Goal: Task Accomplishment & Management: Manage account settings

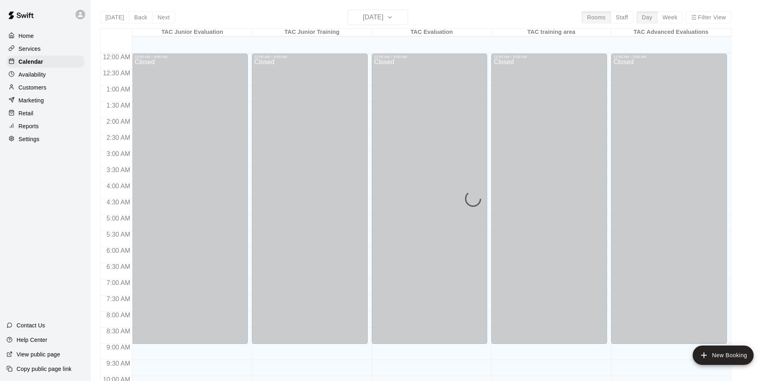
scroll to position [341, 0]
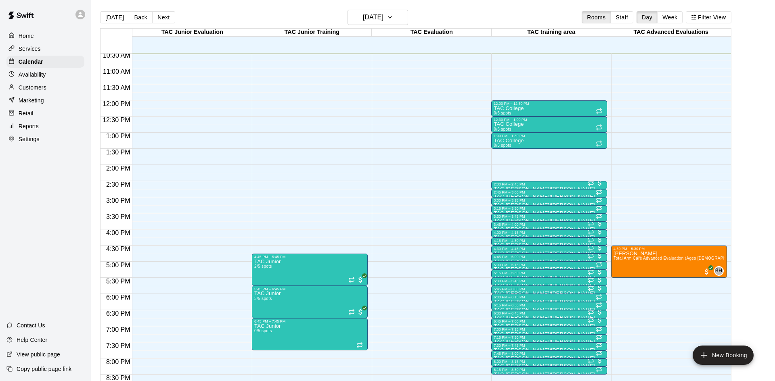
click at [40, 88] on p "Customers" at bounding box center [33, 88] width 28 height 8
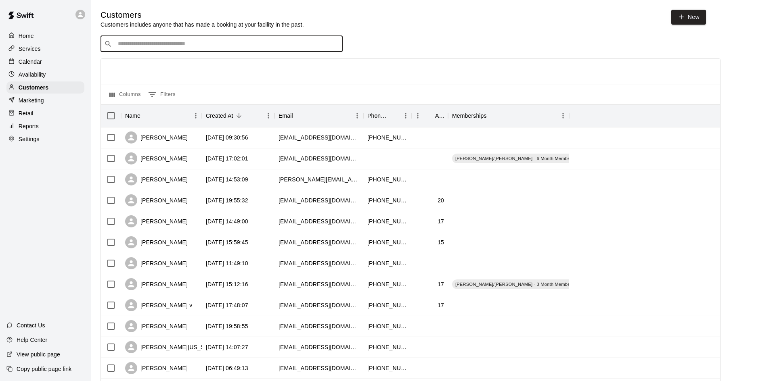
click at [138, 45] on input "Search customers by name or email" at bounding box center [227, 44] width 224 height 8
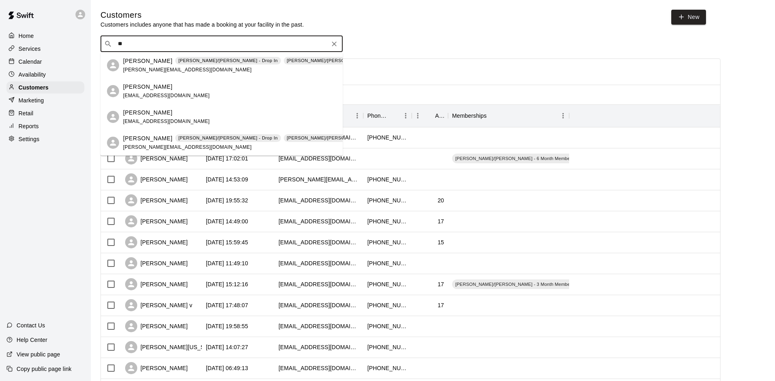
type input "*"
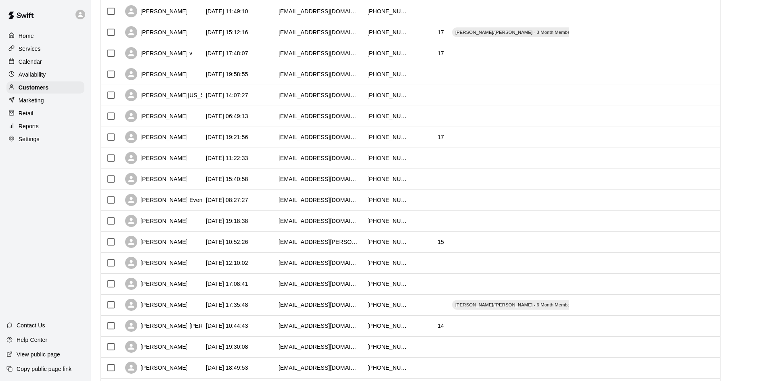
scroll to position [253, 0]
click at [184, 206] on div "[PERSON_NAME] Even - [PERSON_NAME]" at bounding box center [161, 200] width 81 height 21
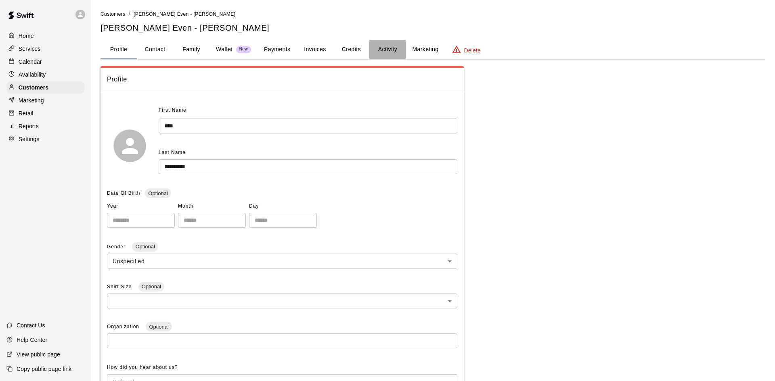
click at [385, 42] on button "Activity" at bounding box center [387, 49] width 36 height 19
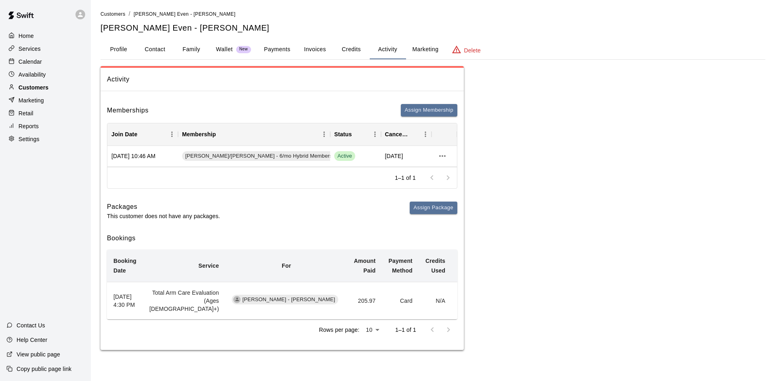
click at [38, 85] on p "Customers" at bounding box center [34, 88] width 30 height 8
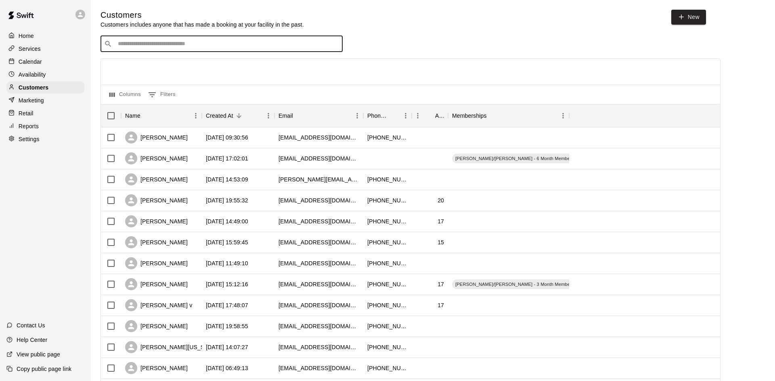
click at [132, 45] on input "Search customers by name or email" at bounding box center [227, 44] width 224 height 8
type input "*****"
click at [196, 69] on div "[PERSON_NAME] [PERSON_NAME]/[PERSON_NAME] - 6 Month Membership - 2x per week [E…" at bounding box center [231, 65] width 217 height 17
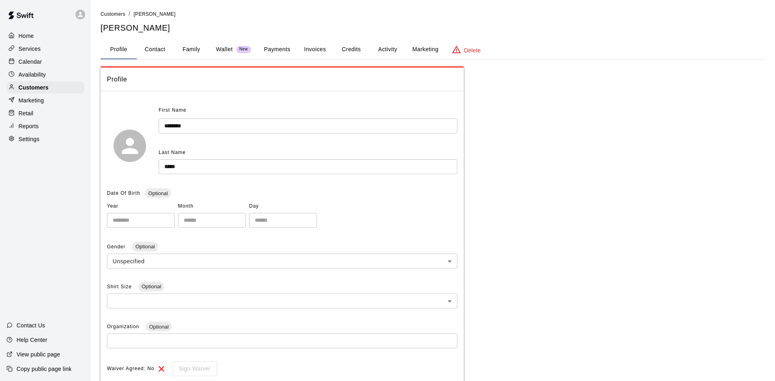
click at [382, 53] on button "Activity" at bounding box center [387, 49] width 36 height 19
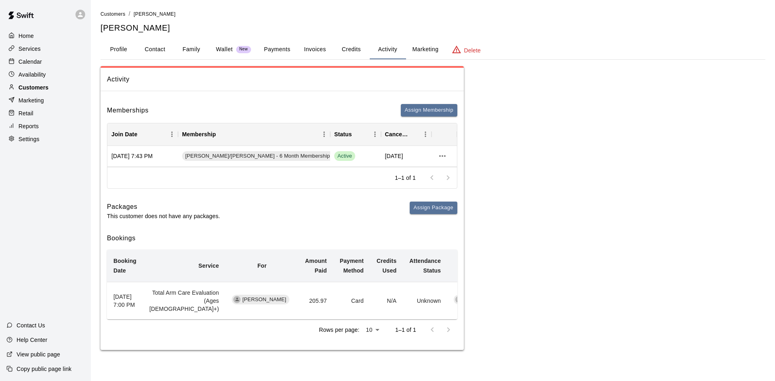
click at [33, 87] on p "Customers" at bounding box center [34, 88] width 30 height 8
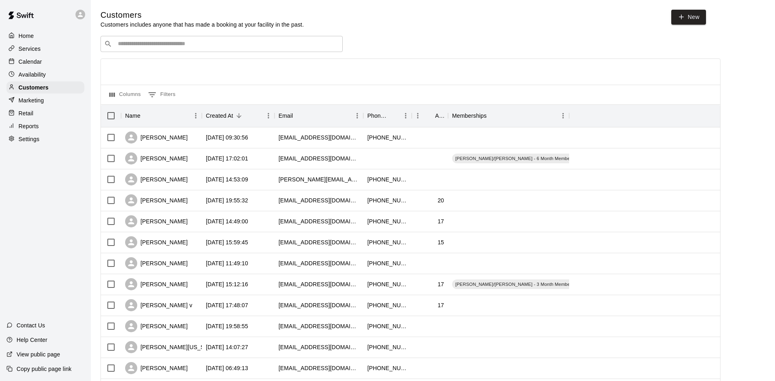
click at [170, 48] on input "Search customers by name or email" at bounding box center [227, 44] width 224 height 8
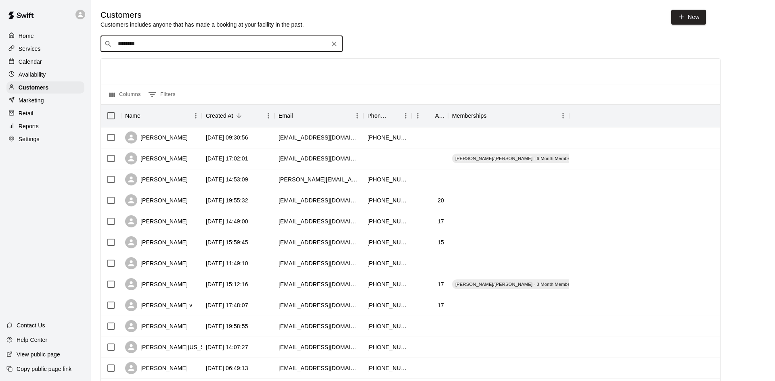
type input "*********"
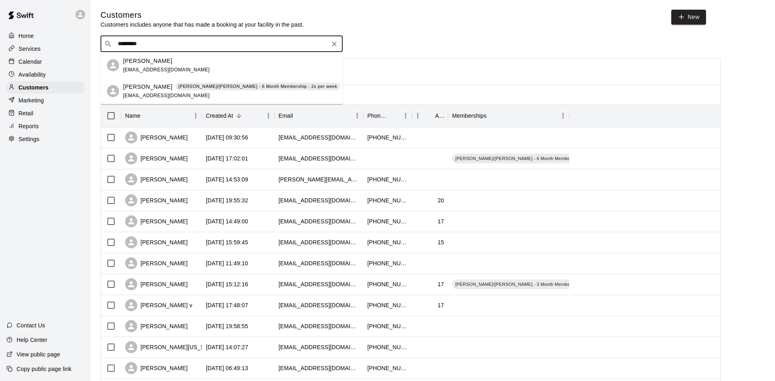
click at [144, 95] on span "[EMAIL_ADDRESS][DOMAIN_NAME]" at bounding box center [166, 96] width 87 height 6
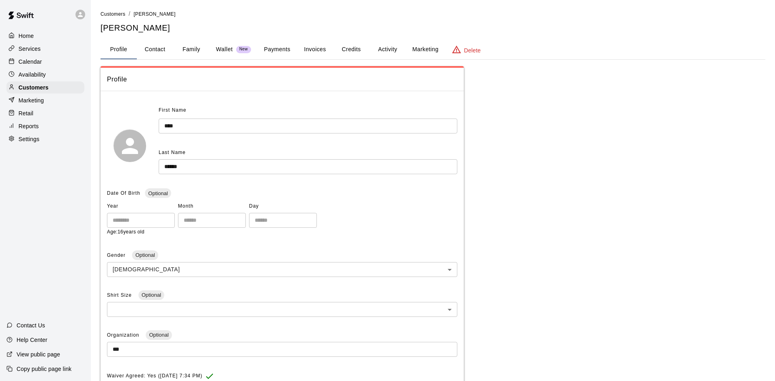
click at [392, 48] on button "Activity" at bounding box center [387, 49] width 36 height 19
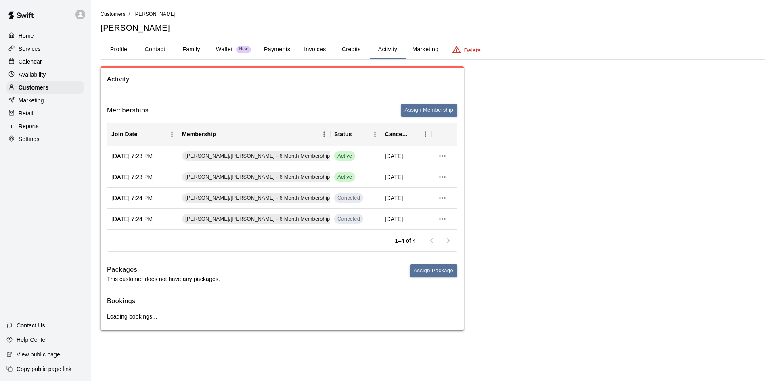
click at [150, 48] on button "Contact" at bounding box center [155, 49] width 36 height 19
select select "**"
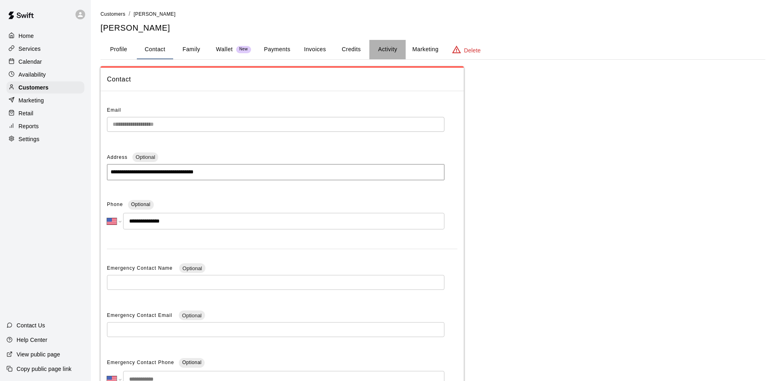
click at [377, 52] on button "Activity" at bounding box center [387, 49] width 36 height 19
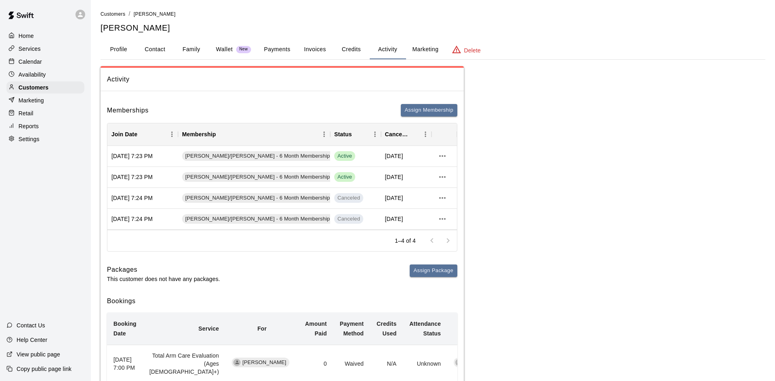
click at [33, 58] on p "Calendar" at bounding box center [30, 62] width 23 height 8
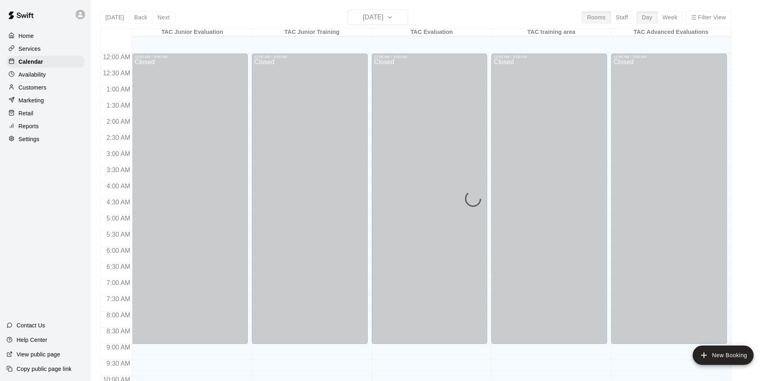
scroll to position [356, 0]
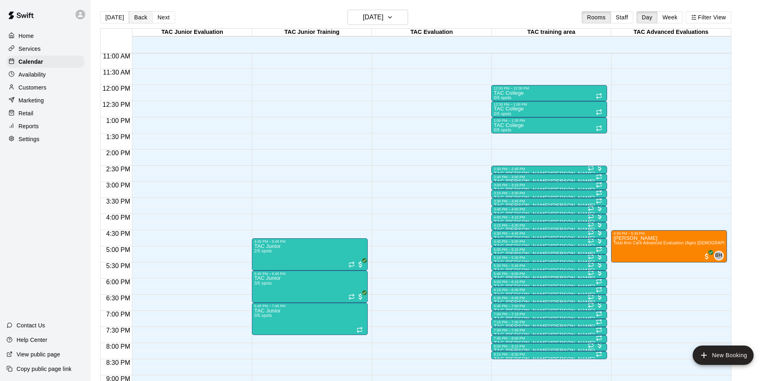
click at [140, 17] on button "Back" at bounding box center [141, 17] width 24 height 12
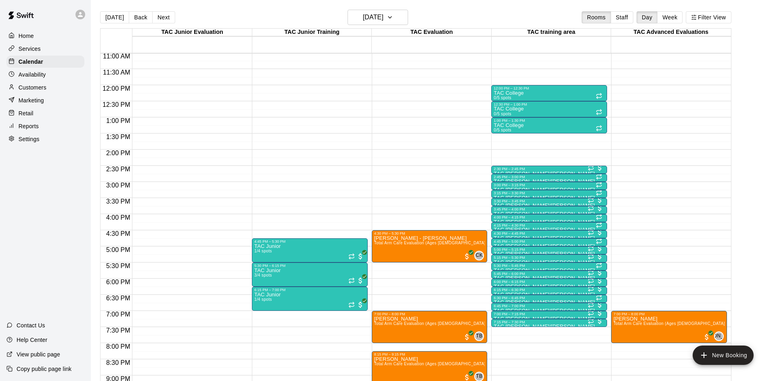
scroll to position [438, 0]
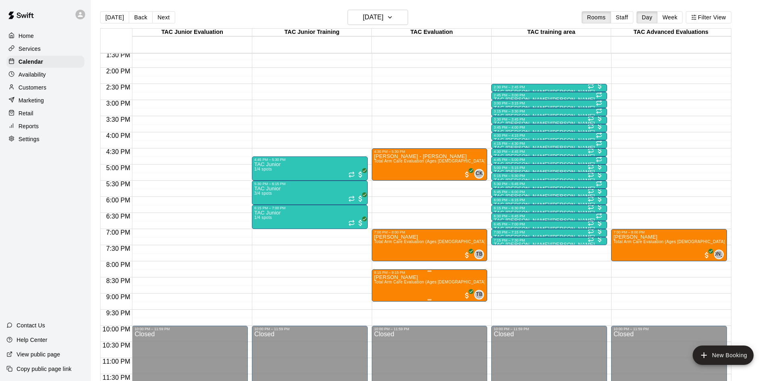
click at [422, 284] on span "Total Arm Care Evaluation (Ages [DEMOGRAPHIC_DATA]+)" at bounding box center [431, 282] width 115 height 4
click at [381, 304] on img "edit" at bounding box center [381, 307] width 9 height 9
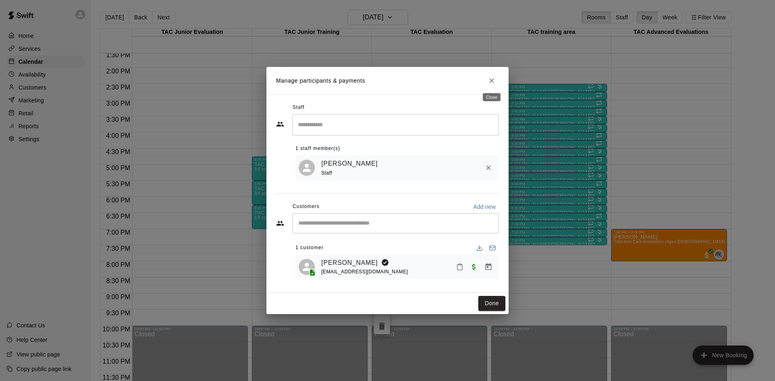
click at [489, 83] on icon "Close" at bounding box center [492, 81] width 8 height 8
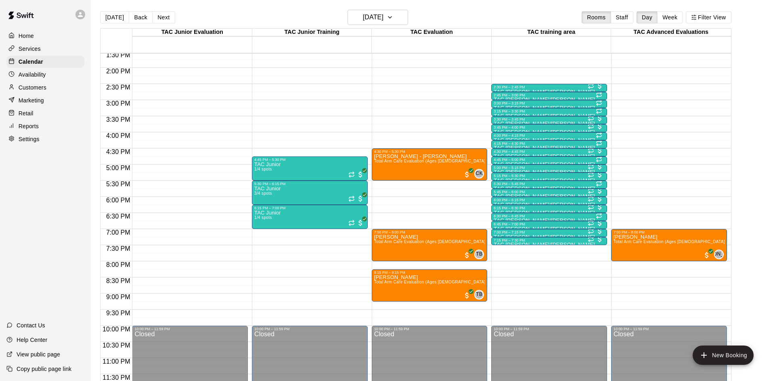
click at [59, 87] on div "Customers" at bounding box center [45, 88] width 78 height 12
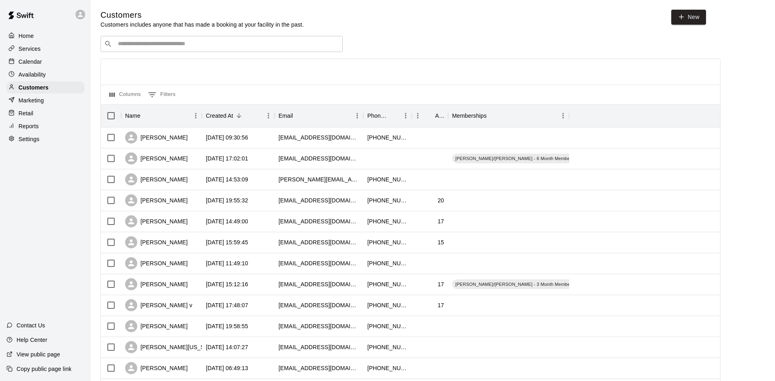
click at [134, 46] on input "Search customers by name or email" at bounding box center [227, 44] width 224 height 8
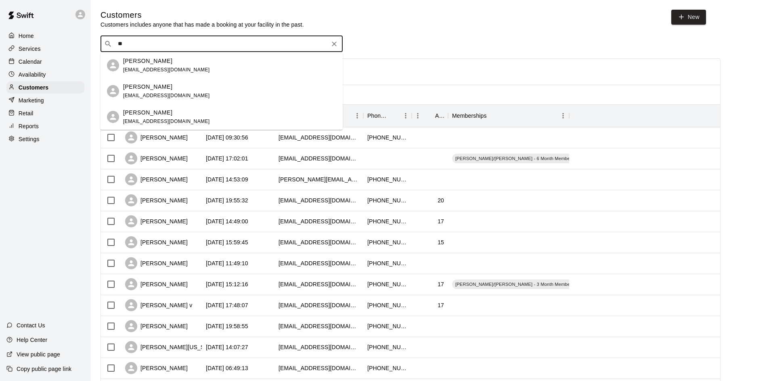
type input "*"
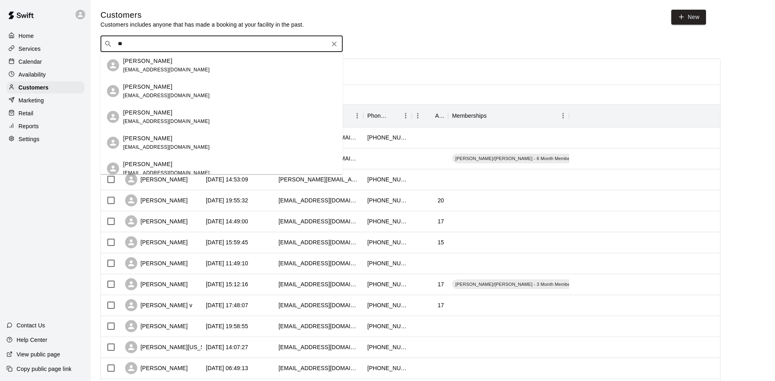
type input "*"
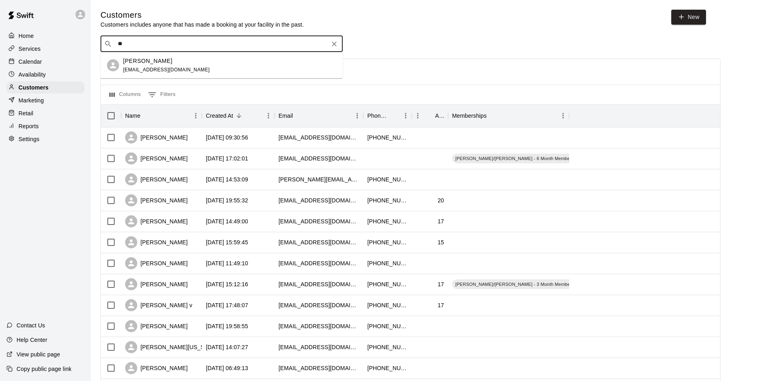
type input "*"
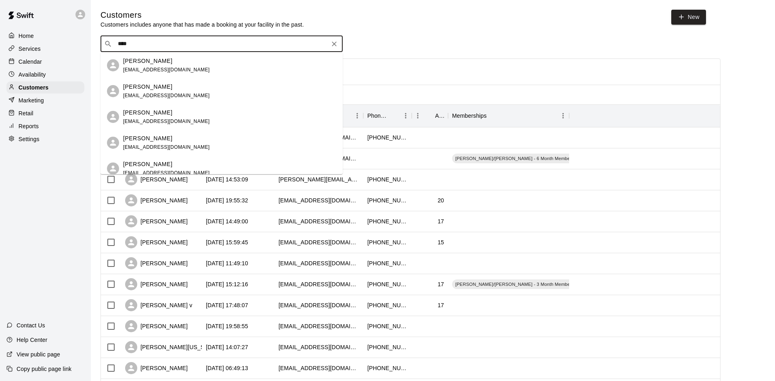
type input "*****"
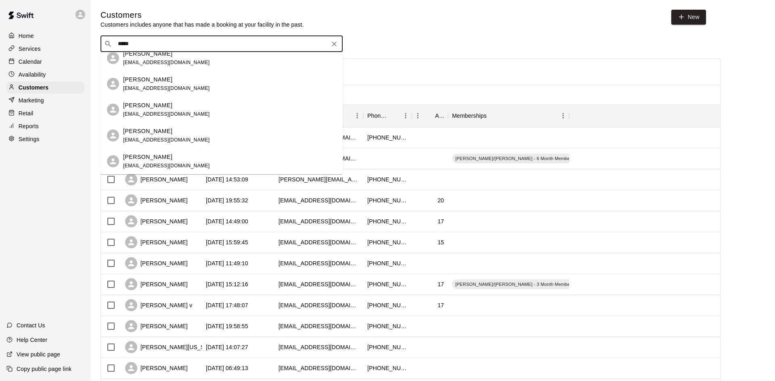
click at [150, 158] on p "[PERSON_NAME]" at bounding box center [147, 157] width 49 height 8
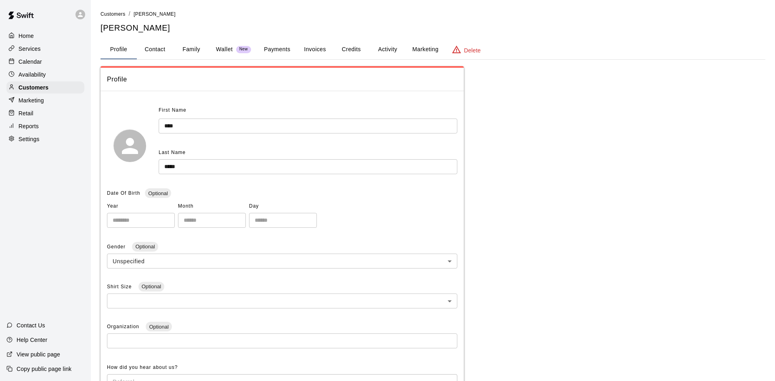
click at [388, 54] on button "Activity" at bounding box center [387, 49] width 36 height 19
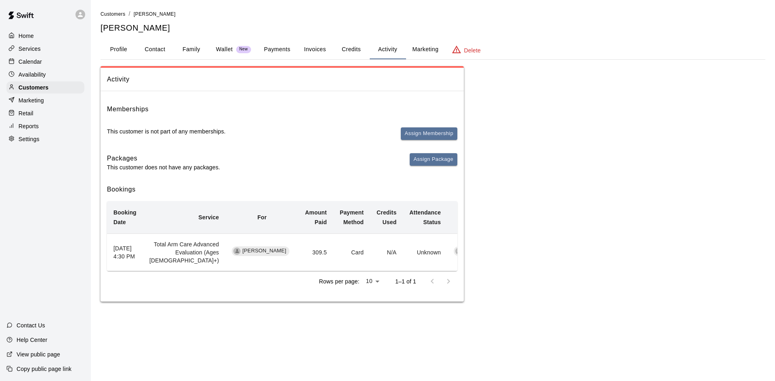
click at [155, 48] on button "Contact" at bounding box center [155, 49] width 36 height 19
select select "**"
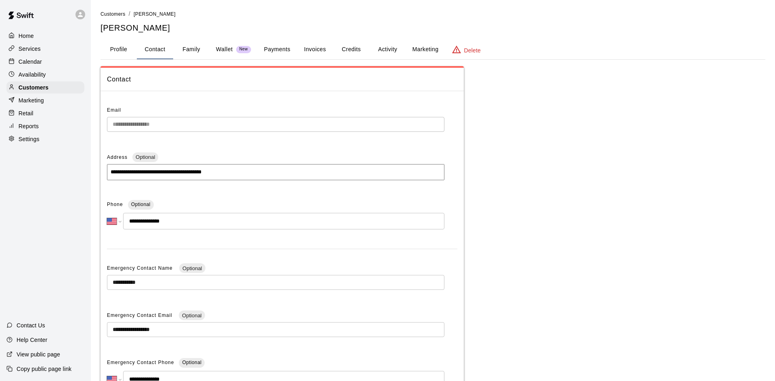
click at [113, 45] on button "Profile" at bounding box center [118, 49] width 36 height 19
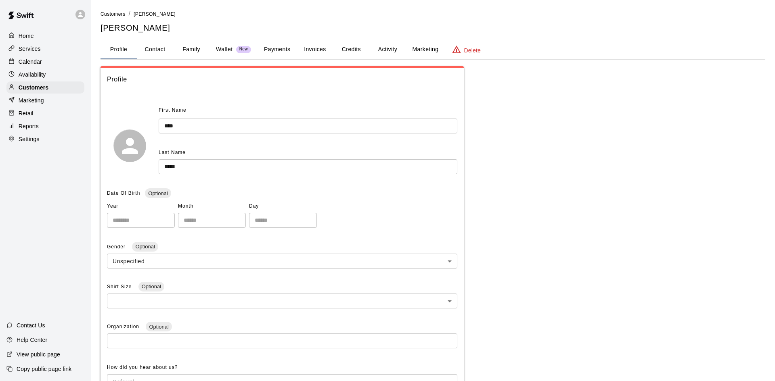
click at [184, 52] on button "Family" at bounding box center [191, 49] width 36 height 19
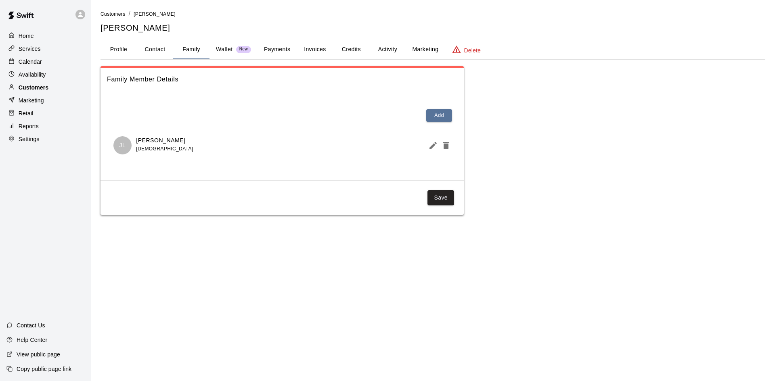
click at [49, 88] on div "Customers" at bounding box center [45, 88] width 78 height 12
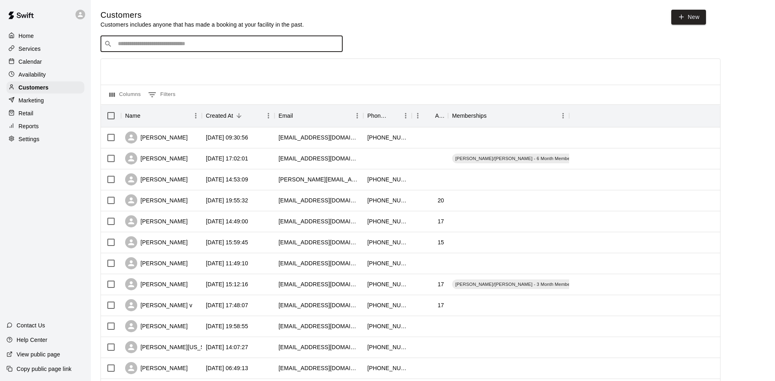
click at [191, 40] on input "Search customers by name or email" at bounding box center [227, 44] width 224 height 8
type input "*****"
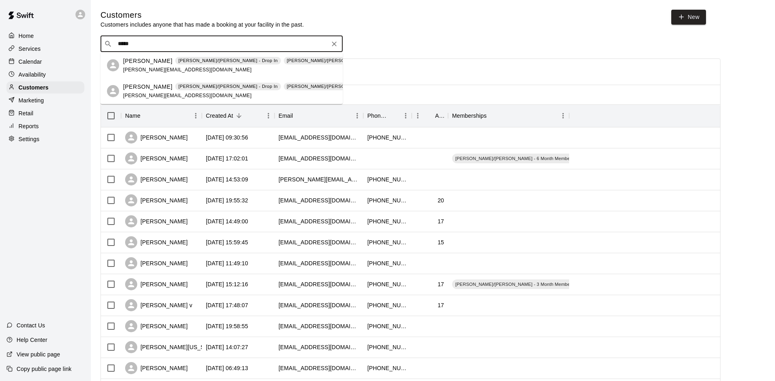
click at [162, 61] on p "[PERSON_NAME]" at bounding box center [147, 61] width 49 height 8
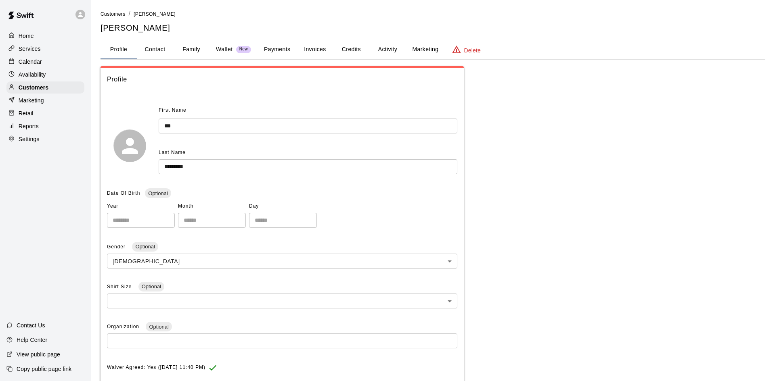
click at [39, 61] on p "Calendar" at bounding box center [30, 62] width 23 height 8
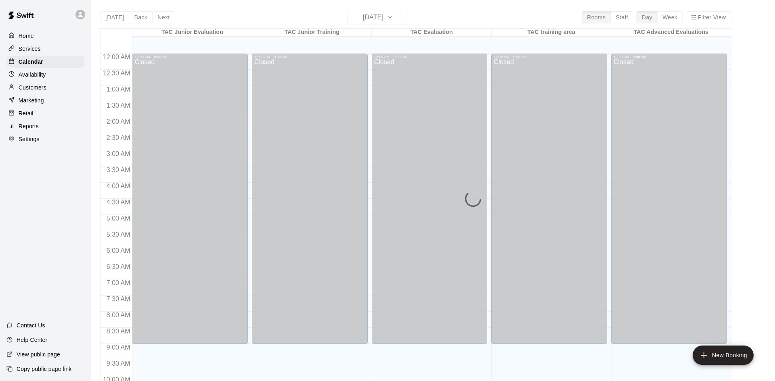
scroll to position [373, 0]
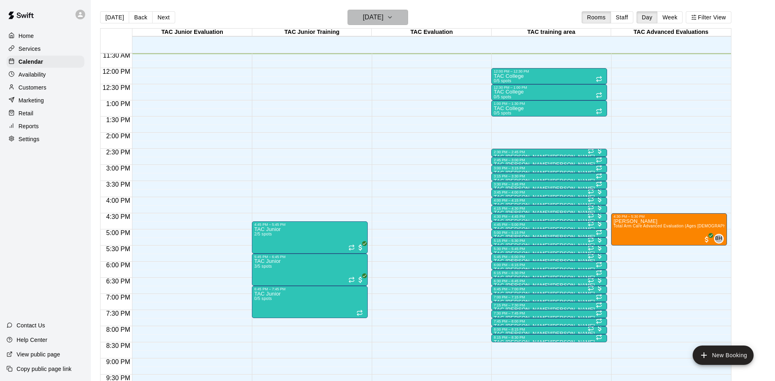
click at [393, 15] on icon "button" at bounding box center [390, 18] width 6 height 10
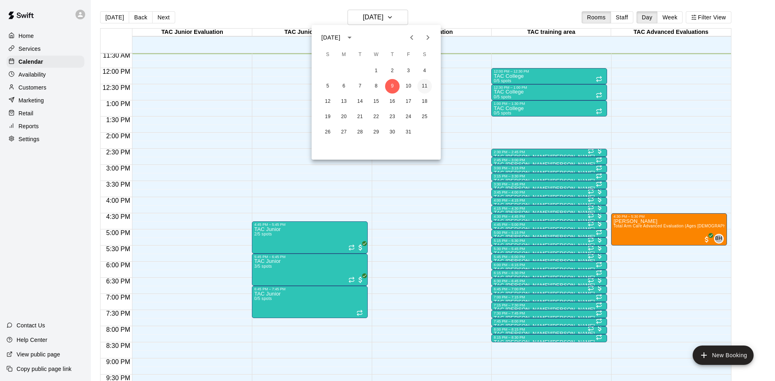
click at [422, 84] on button "11" at bounding box center [424, 86] width 15 height 15
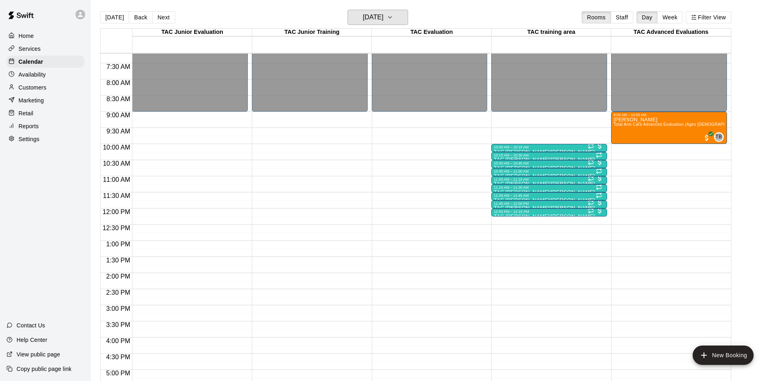
scroll to position [232, 0]
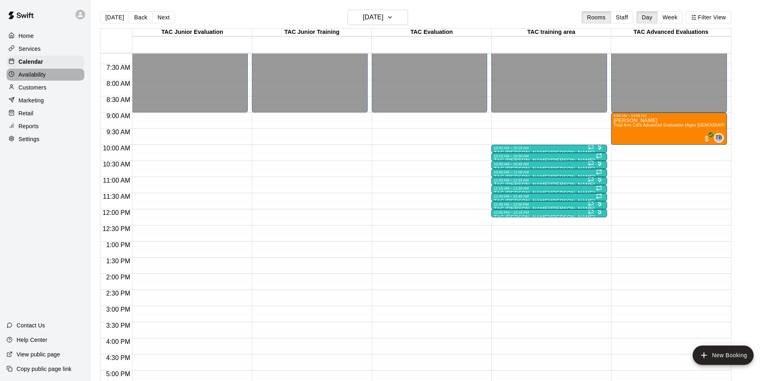
click at [37, 72] on p "Availability" at bounding box center [32, 75] width 27 height 8
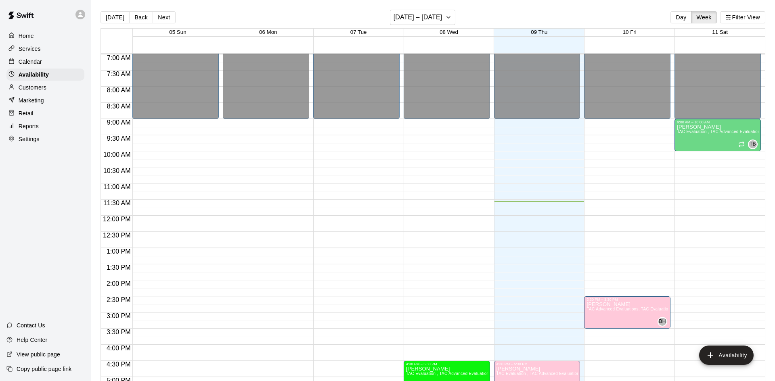
scroll to position [225, 0]
click at [45, 62] on div "Calendar" at bounding box center [45, 62] width 78 height 12
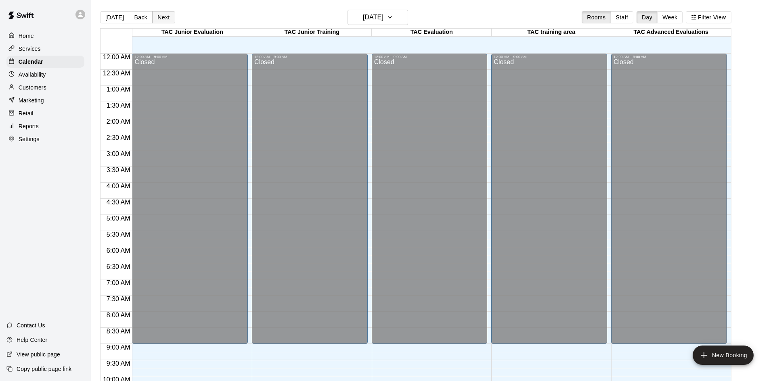
scroll to position [373, 0]
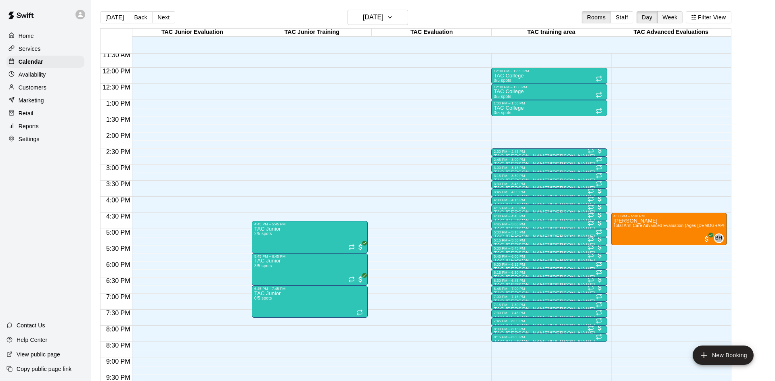
click at [675, 16] on button "Week" at bounding box center [669, 17] width 25 height 12
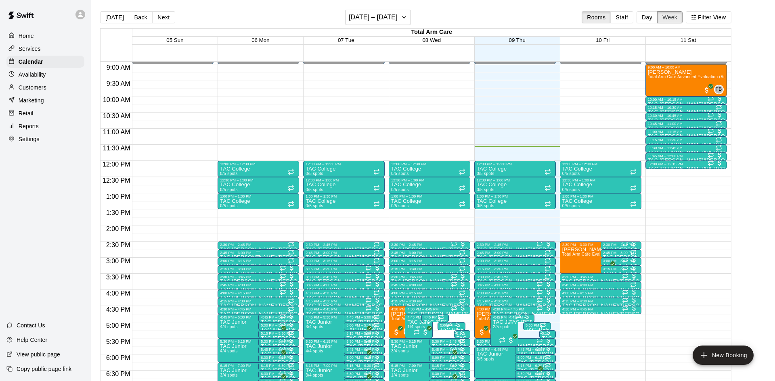
scroll to position [287, 0]
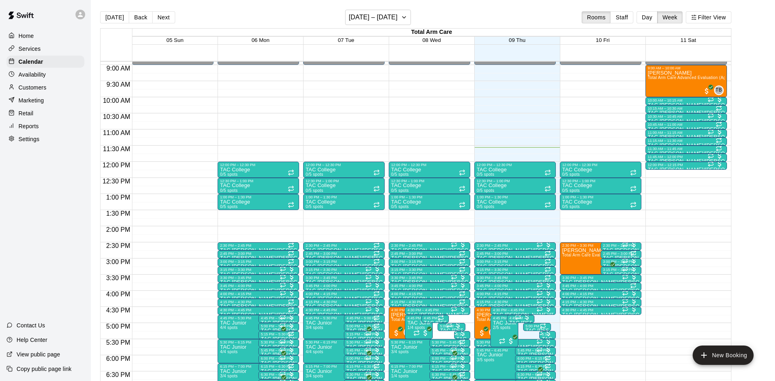
click at [37, 78] on p "Availability" at bounding box center [32, 75] width 27 height 8
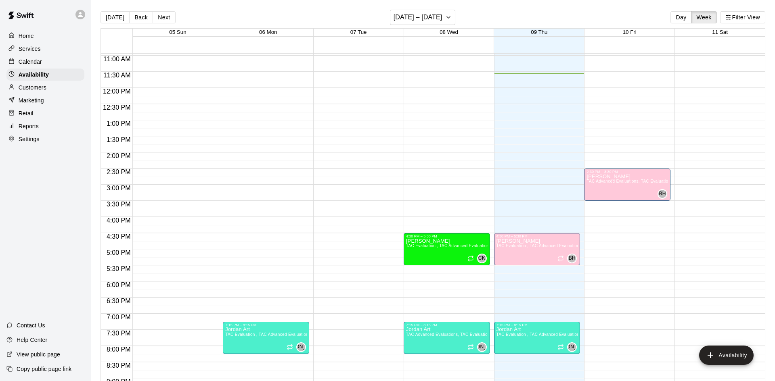
scroll to position [351, 0]
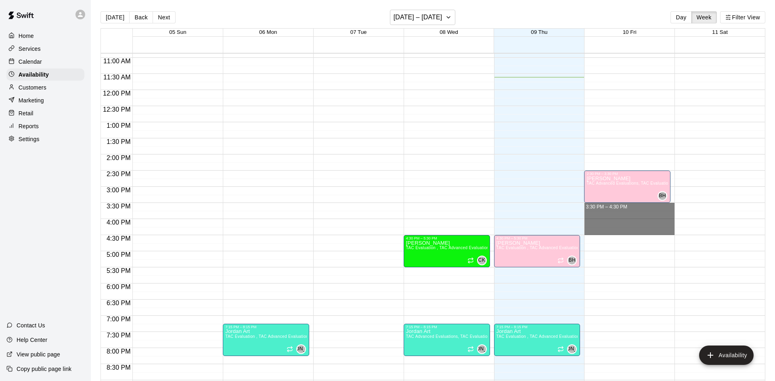
drag, startPoint x: 593, startPoint y: 205, endPoint x: 597, endPoint y: 231, distance: 26.0
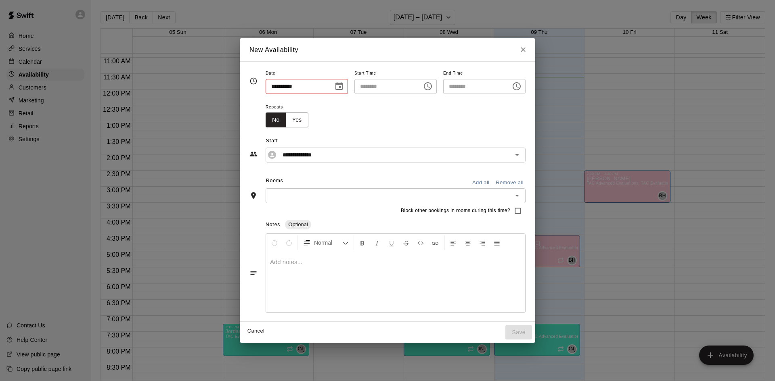
type input "**********"
type input "********"
click at [279, 154] on input "**********" at bounding box center [389, 155] width 220 height 10
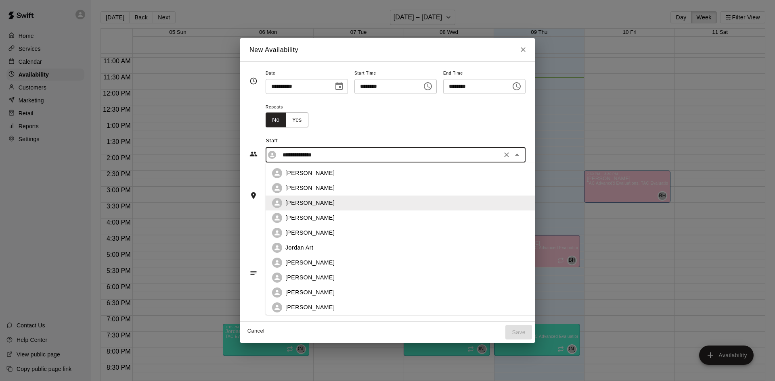
scroll to position [18, 0]
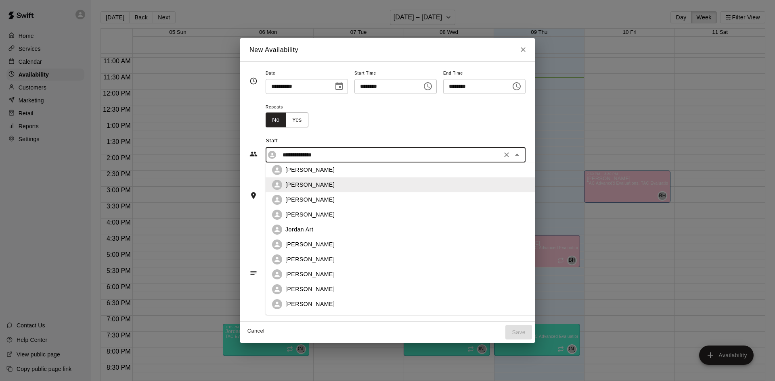
click at [285, 262] on p "[PERSON_NAME]" at bounding box center [309, 259] width 49 height 8
type input "**********"
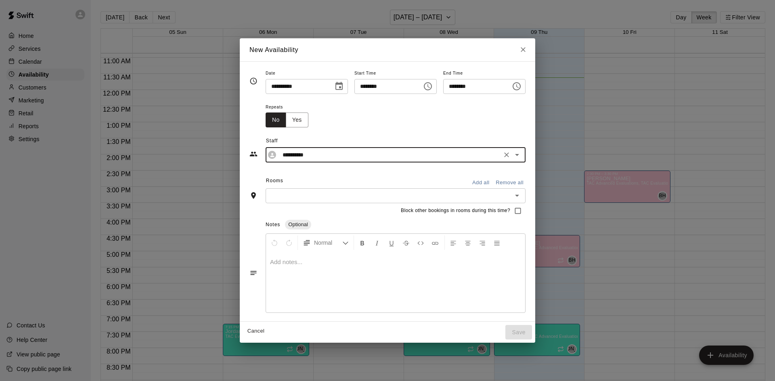
click at [335, 197] on input "text" at bounding box center [389, 196] width 242 height 10
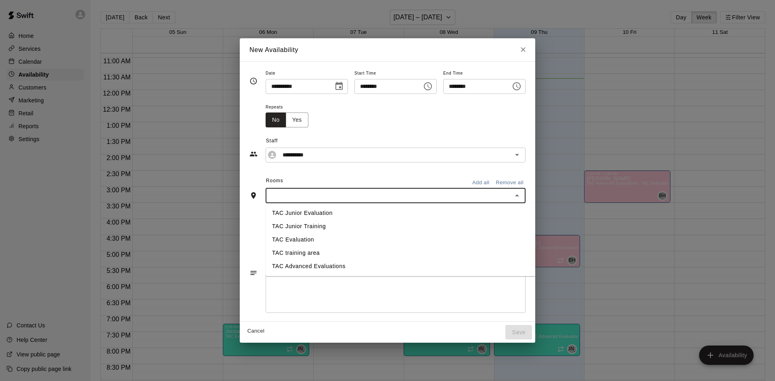
click at [268, 245] on li "TAC Evaluation" at bounding box center [428, 239] width 324 height 13
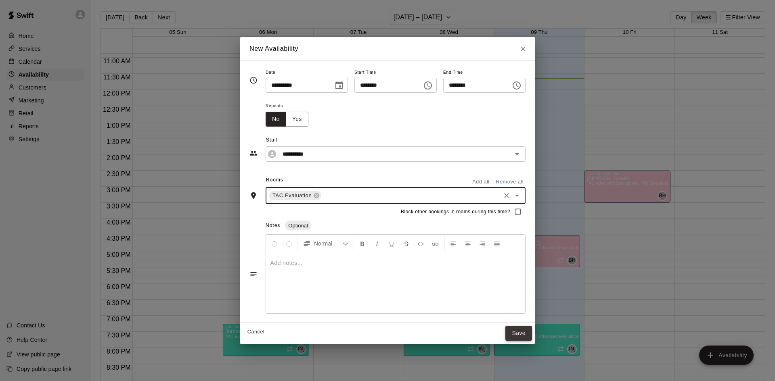
click at [532, 331] on button "Save" at bounding box center [518, 333] width 27 height 15
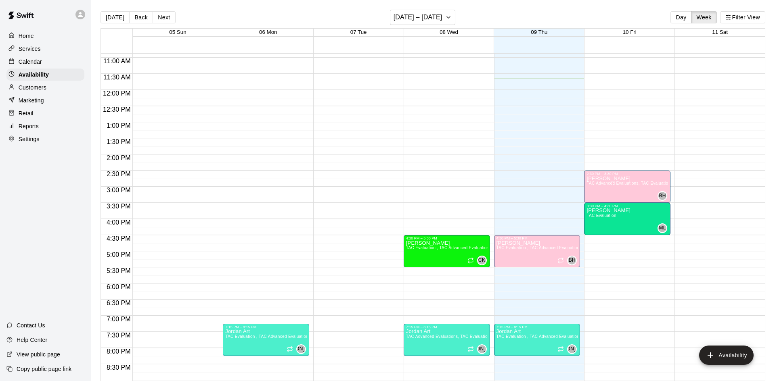
click at [39, 60] on p "Calendar" at bounding box center [30, 62] width 23 height 8
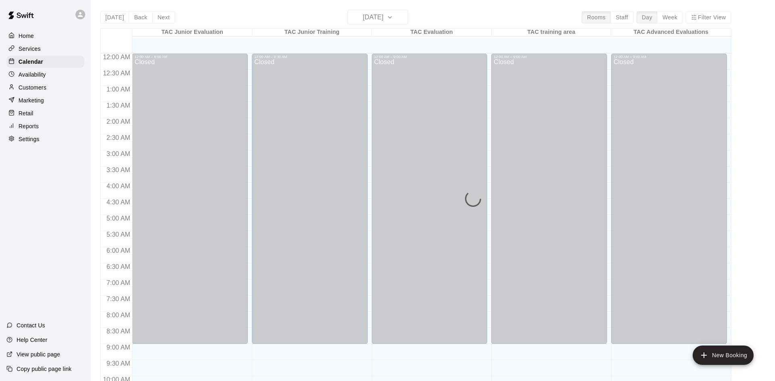
click at [31, 86] on p "Customers" at bounding box center [33, 88] width 28 height 8
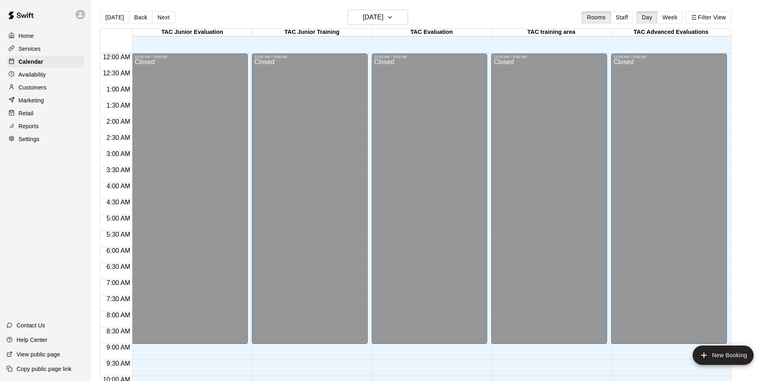
scroll to position [377, 0]
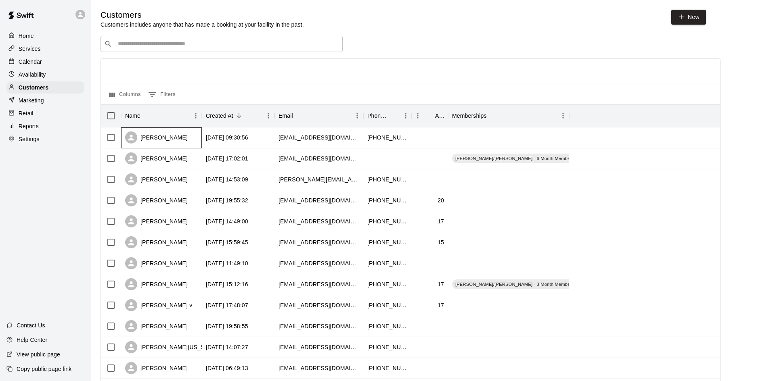
click at [174, 141] on div "[PERSON_NAME]" at bounding box center [156, 138] width 63 height 12
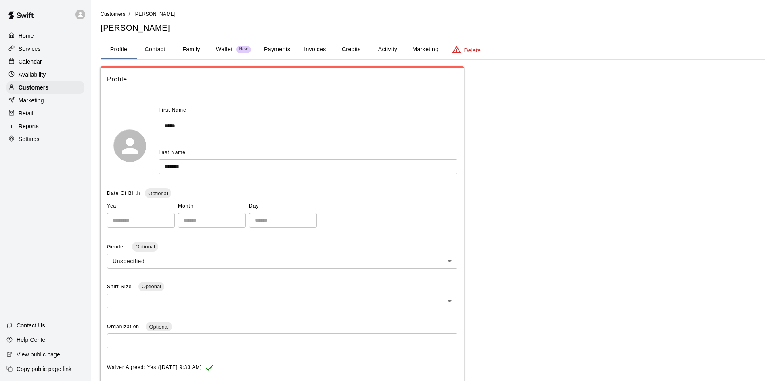
click at [184, 50] on button "Family" at bounding box center [191, 49] width 36 height 19
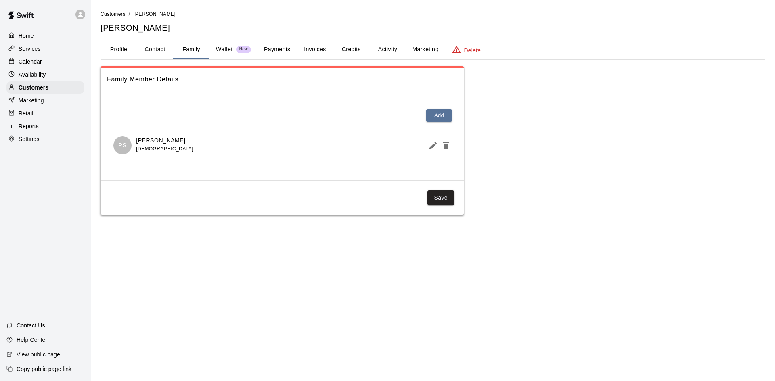
click at [160, 51] on button "Contact" at bounding box center [155, 49] width 36 height 19
select select "**"
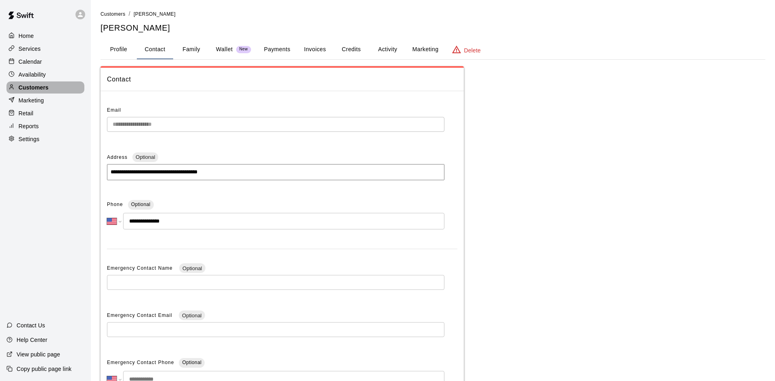
click at [28, 88] on p "Customers" at bounding box center [34, 88] width 30 height 8
